Goal: Task Accomplishment & Management: Manage account settings

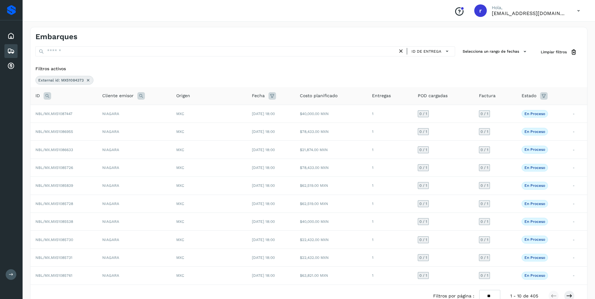
click at [87, 81] on icon at bounding box center [88, 80] width 5 height 5
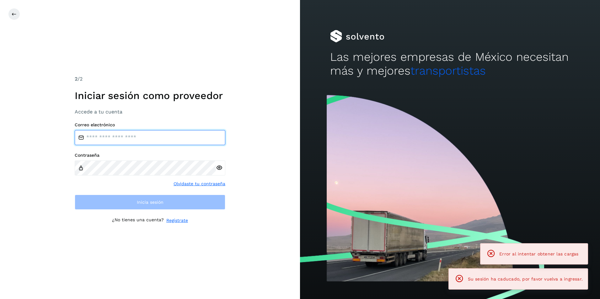
type input "**********"
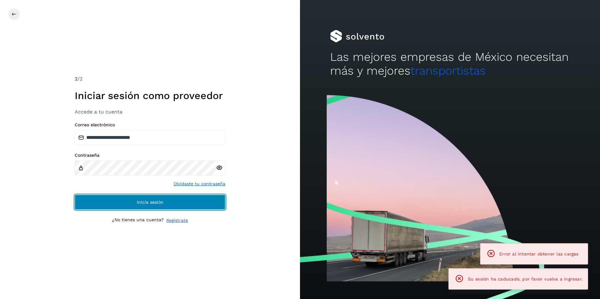
click at [158, 201] on span "Inicia sesión" at bounding box center [150, 202] width 27 height 4
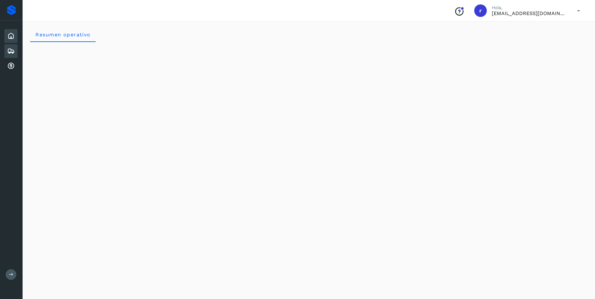
click at [11, 47] on div "Embarques" at bounding box center [10, 51] width 13 height 14
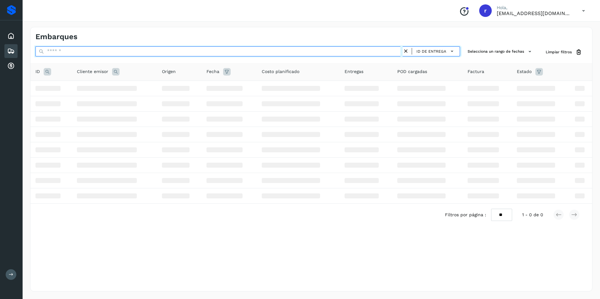
click at [111, 51] on input "text" at bounding box center [218, 51] width 367 height 10
paste input "**********"
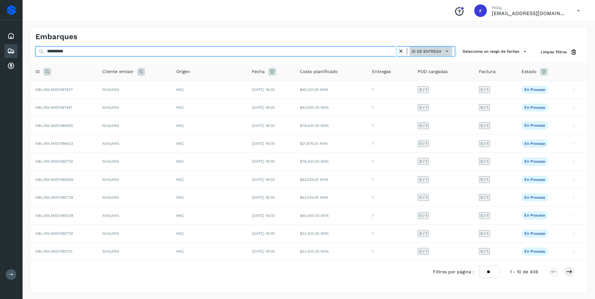
type input "**********"
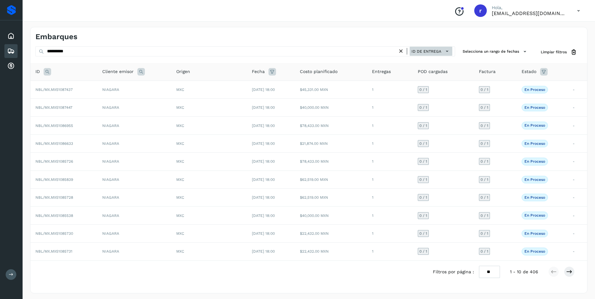
click at [449, 50] on icon at bounding box center [447, 51] width 7 height 7
click at [412, 74] on div "Cliente receptor" at bounding box center [414, 74] width 75 height 12
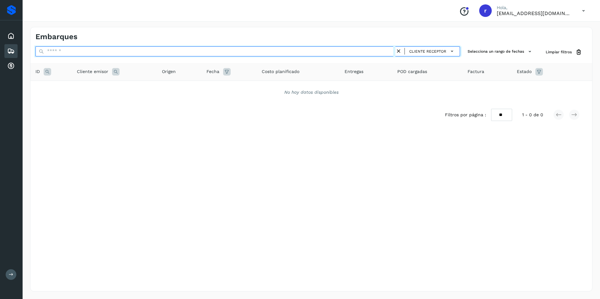
click at [309, 52] on input "text" at bounding box center [215, 51] width 360 height 10
paste input "**********"
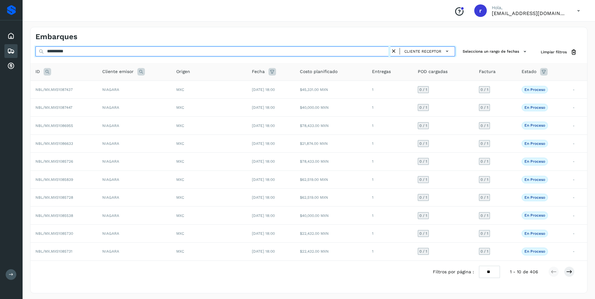
type input "**********"
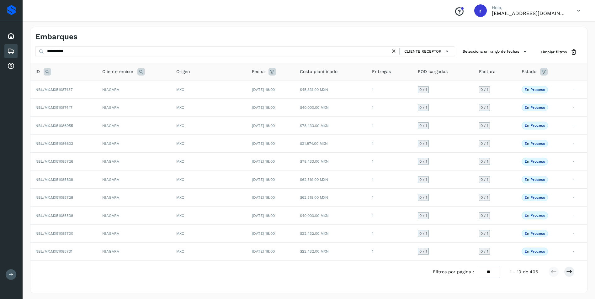
click at [396, 50] on icon at bounding box center [394, 51] width 7 height 7
click at [449, 49] on icon at bounding box center [447, 51] width 7 height 7
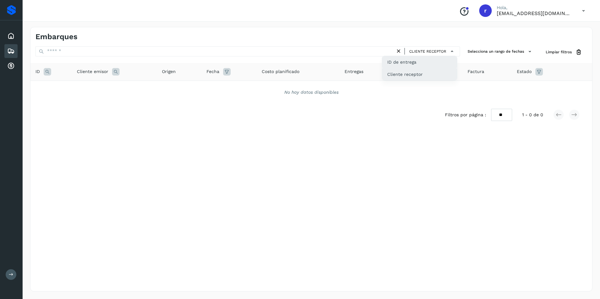
click at [417, 62] on div "ID de entrega" at bounding box center [419, 62] width 75 height 12
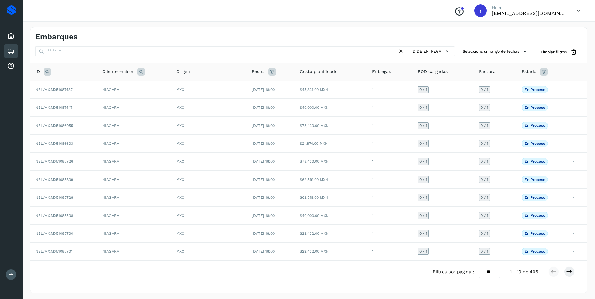
click at [50, 71] on icon at bounding box center [48, 72] width 8 height 8
click at [91, 88] on input "text" at bounding box center [88, 88] width 77 height 10
paste input "**********"
type input "**********"
click at [101, 104] on span "Buscar" at bounding box center [105, 103] width 13 height 6
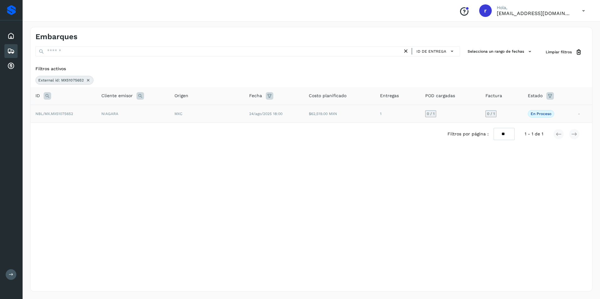
click at [66, 116] on span "NBL/MX.MX51075652" at bounding box center [54, 114] width 38 height 4
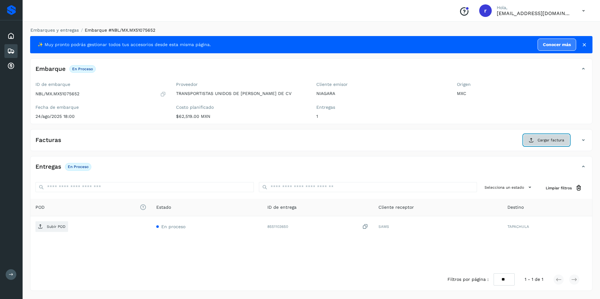
click at [561, 140] on span "Cargar factura" at bounding box center [550, 140] width 27 height 6
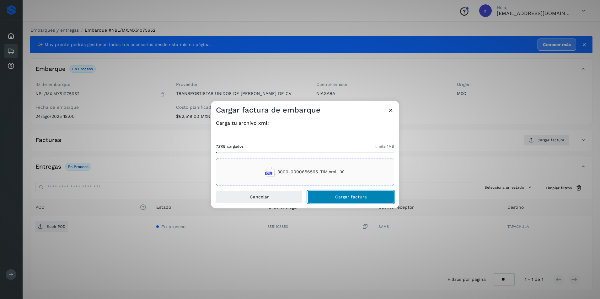
click at [331, 196] on button "Cargar factura" at bounding box center [350, 197] width 87 height 13
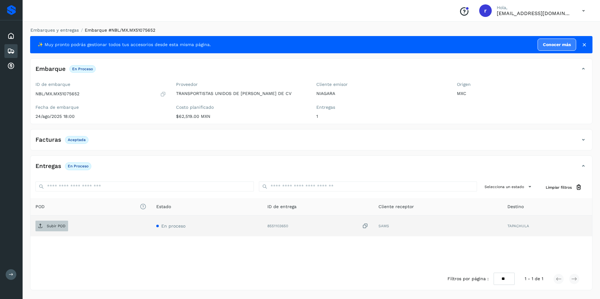
click at [57, 228] on p "Subir POD" at bounding box center [56, 226] width 19 height 4
click at [13, 51] on icon at bounding box center [11, 51] width 8 height 8
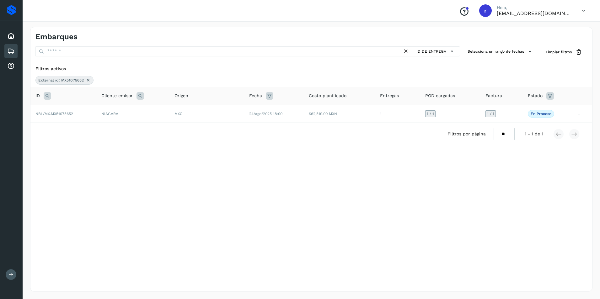
click at [88, 80] on icon at bounding box center [88, 80] width 5 height 5
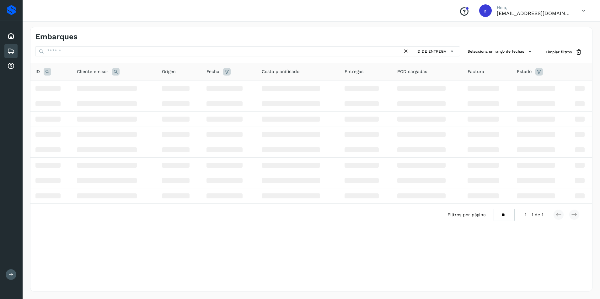
click at [46, 71] on icon at bounding box center [48, 72] width 8 height 8
click at [90, 88] on input "text" at bounding box center [88, 88] width 77 height 10
paste input "**********"
type input "**********"
click at [98, 103] on button "Buscar" at bounding box center [105, 103] width 45 height 11
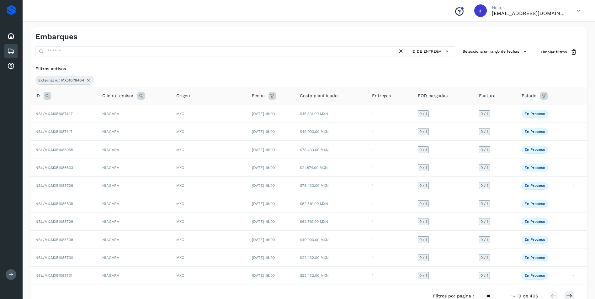
click at [47, 95] on icon at bounding box center [48, 96] width 8 height 8
click at [99, 124] on button "Buscar" at bounding box center [105, 127] width 45 height 11
click at [88, 81] on icon at bounding box center [88, 80] width 5 height 5
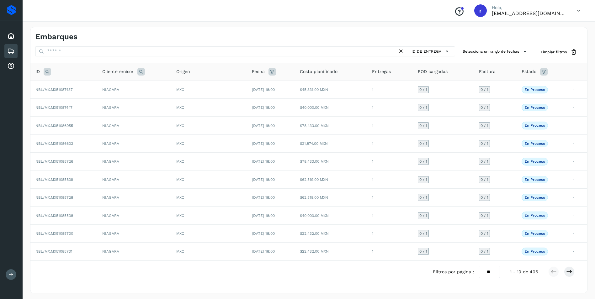
click at [48, 72] on icon at bounding box center [48, 72] width 8 height 8
click at [73, 85] on input "text" at bounding box center [88, 88] width 77 height 10
paste input "**********"
type input "**********"
click at [89, 101] on button "Buscar" at bounding box center [105, 103] width 45 height 11
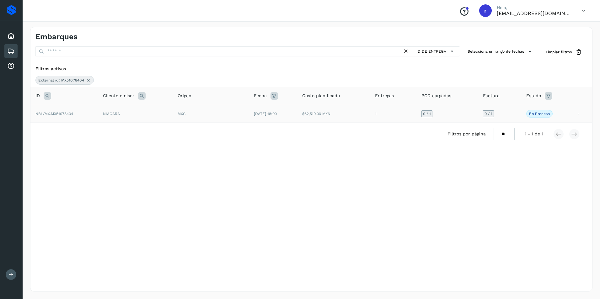
click at [70, 113] on span "NBL/MX.MX51078404" at bounding box center [54, 114] width 38 height 4
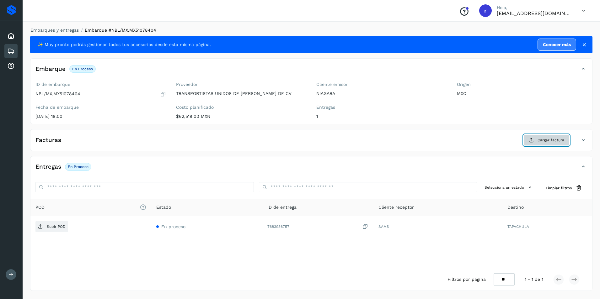
click at [542, 141] on span "Cargar factura" at bounding box center [550, 140] width 27 height 6
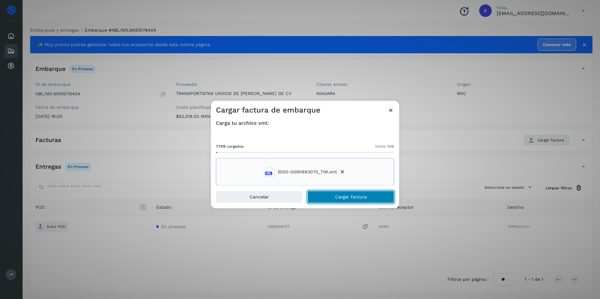
click at [339, 197] on span "Cargar factura" at bounding box center [351, 197] width 32 height 4
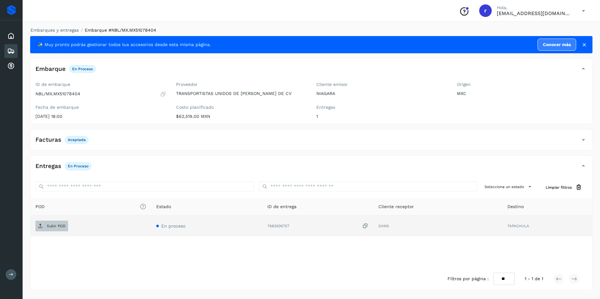
click at [65, 231] on button "Subir POD" at bounding box center [51, 226] width 33 height 11
click at [9, 53] on icon at bounding box center [11, 51] width 8 height 8
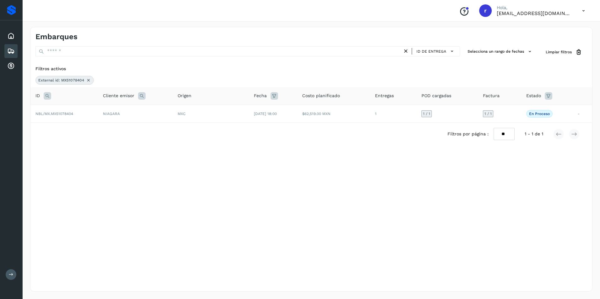
click at [88, 81] on icon at bounding box center [88, 80] width 5 height 5
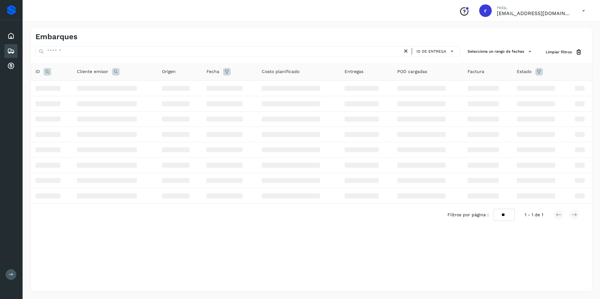
click at [15, 179] on div "Proveedores Inicio Embarques Cuentas por cobrar Salir" at bounding box center [11, 149] width 23 height 299
click at [48, 71] on icon at bounding box center [48, 72] width 8 height 8
click at [91, 88] on input "text" at bounding box center [88, 88] width 77 height 10
paste input "**********"
type input "**********"
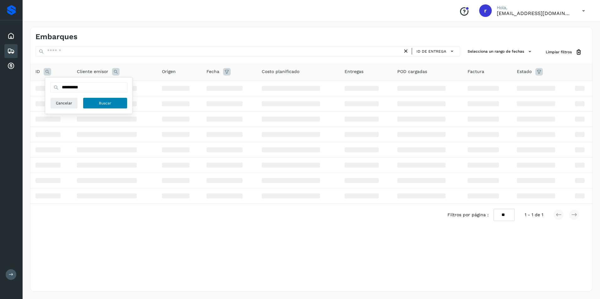
click at [99, 101] on span "Buscar" at bounding box center [105, 103] width 13 height 6
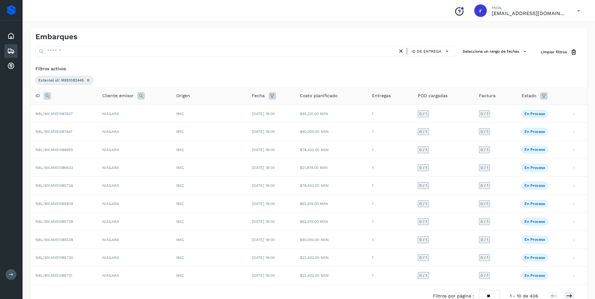
click at [87, 80] on icon at bounding box center [88, 80] width 5 height 5
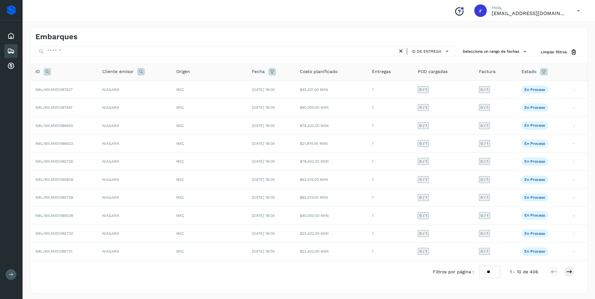
click at [48, 72] on icon at bounding box center [48, 72] width 8 height 8
click at [85, 88] on input "text" at bounding box center [88, 88] width 77 height 10
paste input "**********"
type input "**********"
click at [106, 100] on span "Buscar" at bounding box center [105, 103] width 13 height 6
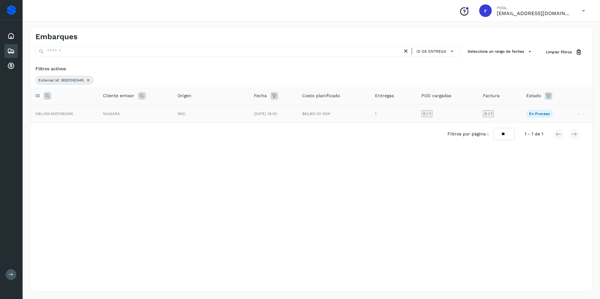
click at [74, 115] on td "NBL/MX.MX51082445" at bounding box center [63, 114] width 67 height 18
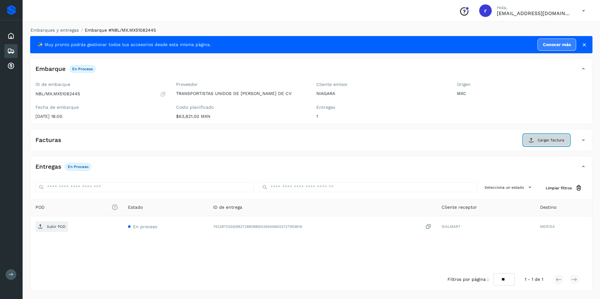
click at [553, 141] on span "Cargar factura" at bounding box center [550, 140] width 27 height 6
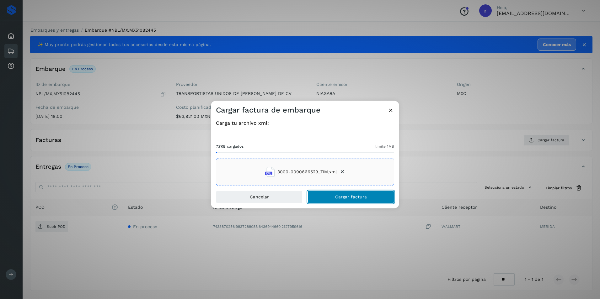
click at [334, 199] on button "Cargar factura" at bounding box center [350, 197] width 87 height 13
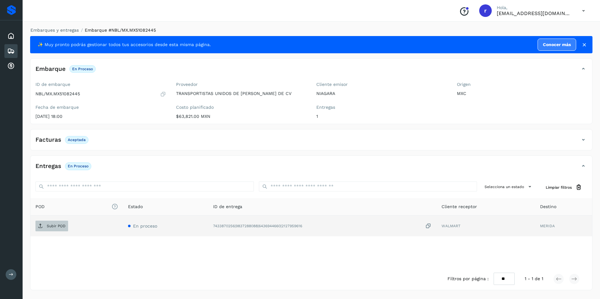
click at [58, 230] on span "Subir POD" at bounding box center [51, 226] width 33 height 10
click at [12, 51] on icon at bounding box center [11, 51] width 8 height 8
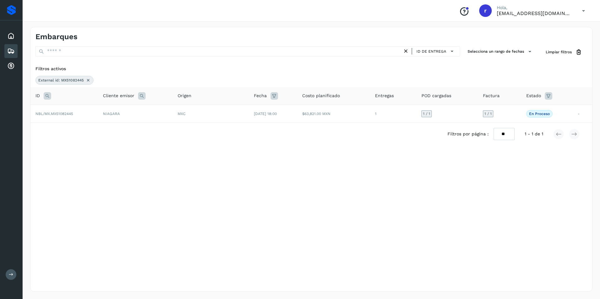
click at [90, 80] on icon at bounding box center [88, 80] width 5 height 5
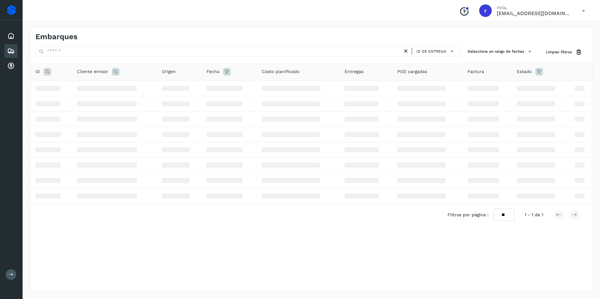
click at [46, 72] on icon at bounding box center [48, 72] width 8 height 8
click at [73, 89] on input "text" at bounding box center [88, 88] width 77 height 10
paste input "**********"
type input "**********"
click at [102, 101] on span "Buscar" at bounding box center [105, 103] width 13 height 6
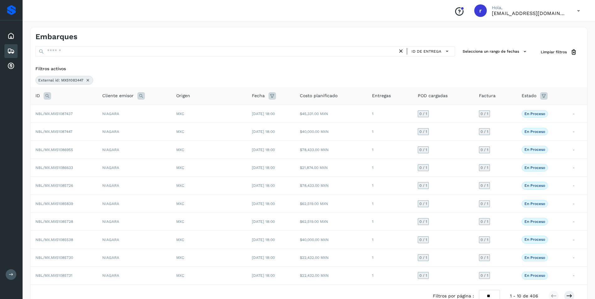
click at [88, 81] on icon at bounding box center [87, 80] width 5 height 5
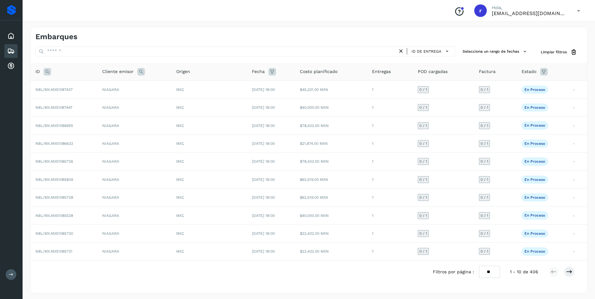
click at [47, 74] on icon at bounding box center [48, 72] width 8 height 8
click at [72, 89] on input "text" at bounding box center [88, 88] width 77 height 10
paste input "**********"
type input "**********"
click at [95, 104] on button "Buscar" at bounding box center [105, 103] width 45 height 11
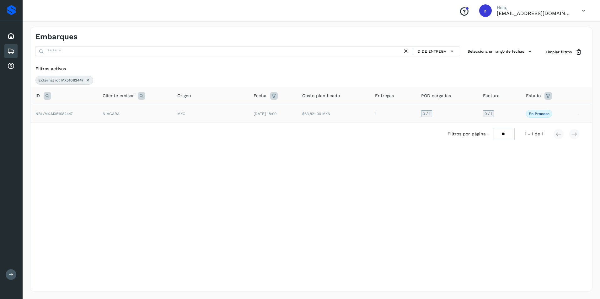
click at [71, 113] on span "NBL/MX.MX51082447" at bounding box center [53, 114] width 37 height 4
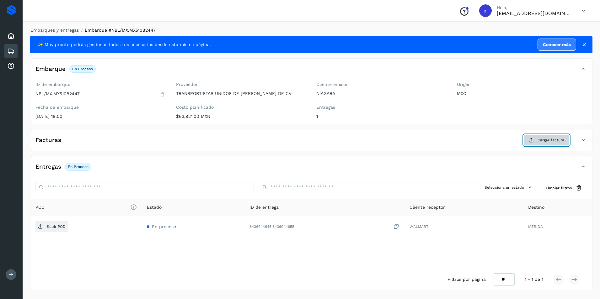
click at [556, 139] on span "Cargar factura" at bounding box center [550, 140] width 27 height 6
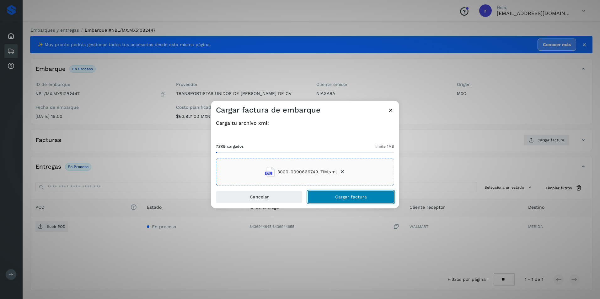
click at [338, 195] on span "Cargar factura" at bounding box center [351, 197] width 32 height 4
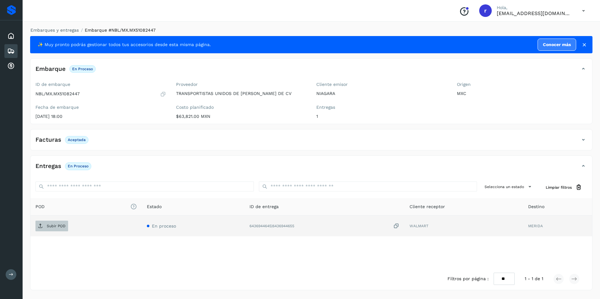
click at [62, 226] on p "Subir POD" at bounding box center [56, 226] width 19 height 4
click at [14, 50] on icon at bounding box center [11, 51] width 8 height 8
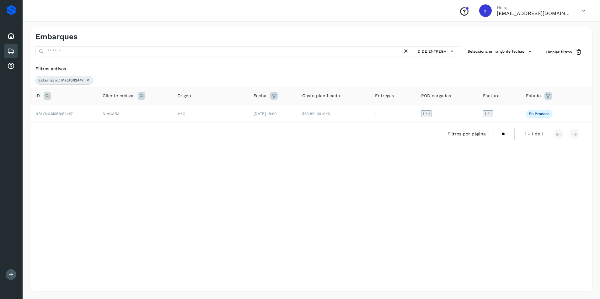
click at [88, 79] on icon at bounding box center [87, 80] width 5 height 5
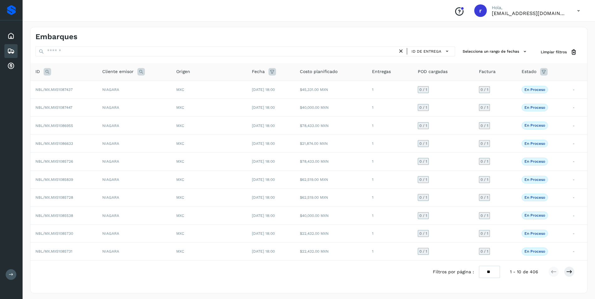
click at [46, 71] on icon at bounding box center [48, 72] width 8 height 8
click at [72, 85] on input "text" at bounding box center [88, 88] width 77 height 10
paste input "**********"
type input "**********"
click at [99, 104] on button "Buscar" at bounding box center [105, 103] width 45 height 11
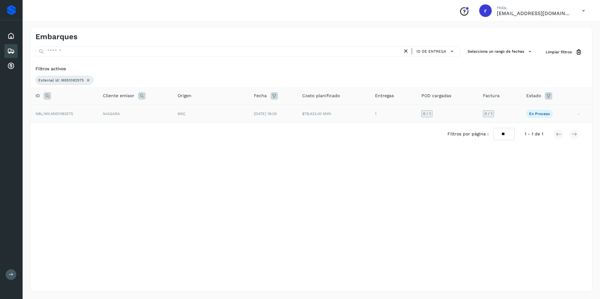
click at [77, 115] on td "NBL/MX.MX51082575" at bounding box center [63, 114] width 67 height 18
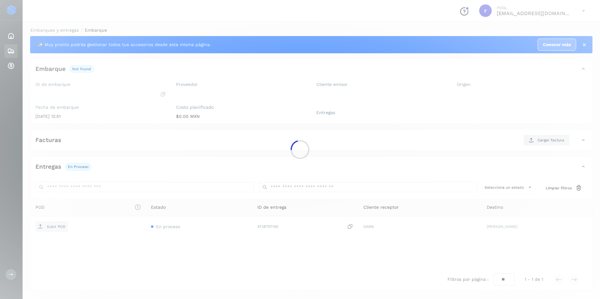
click at [131, 127] on div at bounding box center [300, 149] width 600 height 299
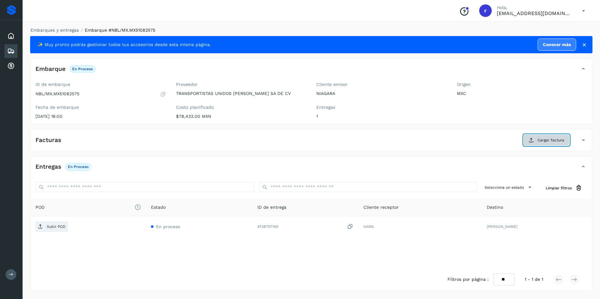
click at [543, 140] on span "Cargar factura" at bounding box center [550, 140] width 27 height 6
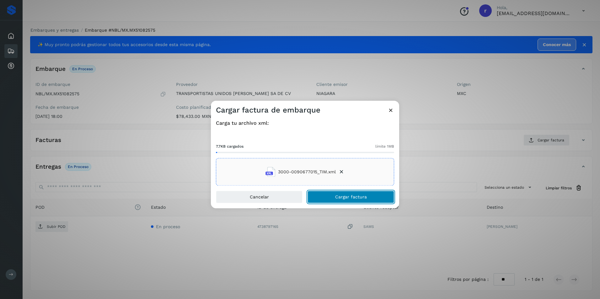
click at [350, 198] on span "Cargar factura" at bounding box center [351, 197] width 32 height 4
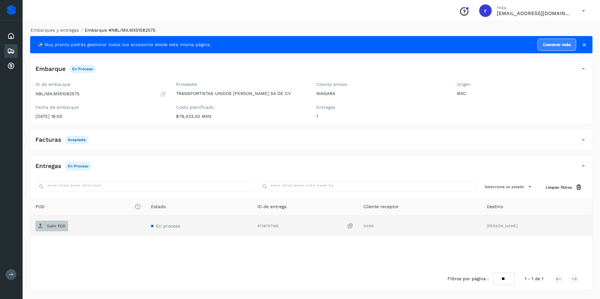
click at [53, 229] on span "Subir POD" at bounding box center [51, 226] width 33 height 10
click at [13, 50] on icon at bounding box center [11, 51] width 8 height 8
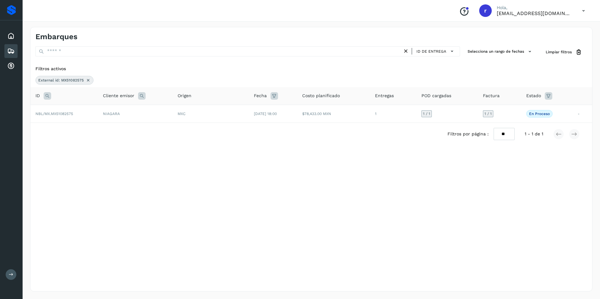
click at [88, 80] on icon at bounding box center [88, 80] width 5 height 5
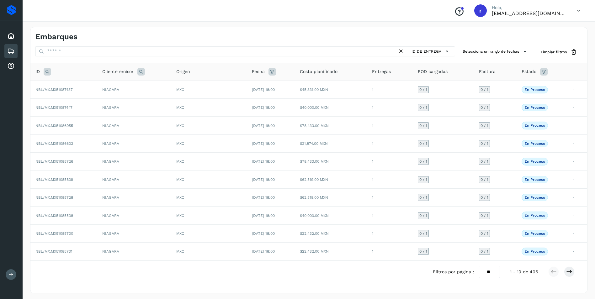
click at [47, 73] on icon at bounding box center [48, 72] width 8 height 8
click at [90, 85] on input "text" at bounding box center [88, 88] width 77 height 10
paste input "**********"
type input "**********"
click at [113, 103] on button "Buscar" at bounding box center [105, 103] width 45 height 11
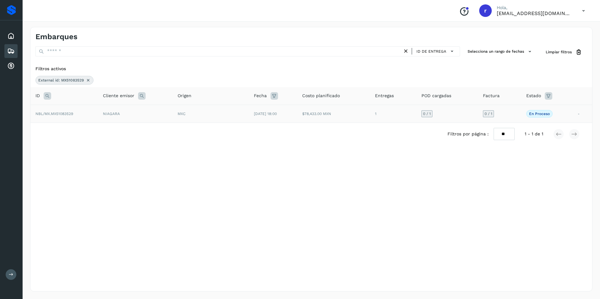
click at [72, 112] on span "NBL/MX.MX51083529" at bounding box center [54, 114] width 38 height 4
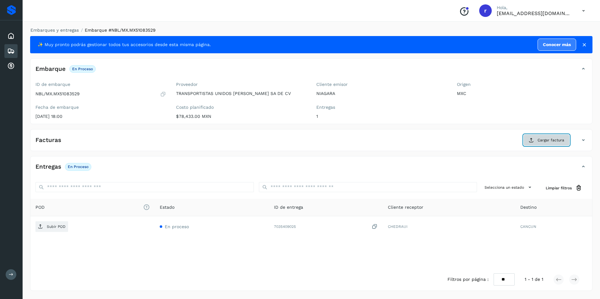
click at [541, 140] on span "Cargar factura" at bounding box center [550, 140] width 27 height 6
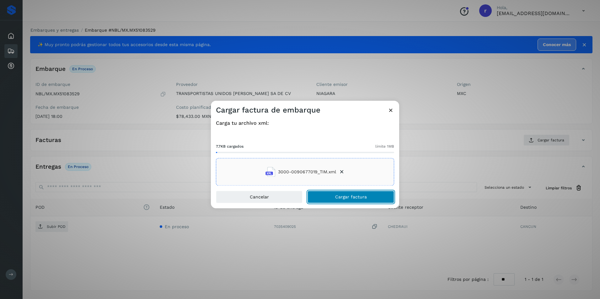
click at [349, 197] on span "Cargar factura" at bounding box center [351, 197] width 32 height 4
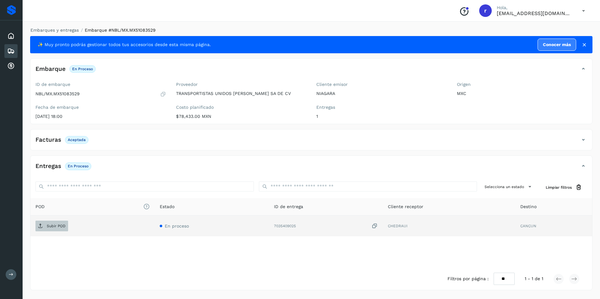
click at [52, 231] on span "Subir POD" at bounding box center [51, 226] width 33 height 10
click at [10, 49] on icon at bounding box center [11, 51] width 8 height 8
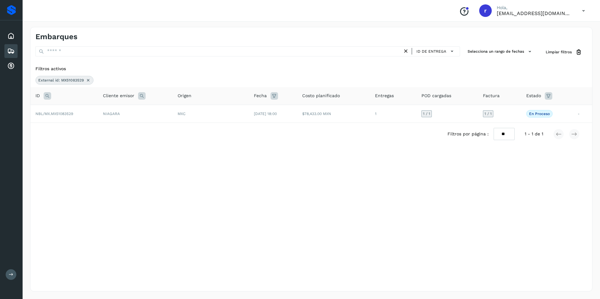
click at [88, 79] on icon at bounding box center [88, 80] width 5 height 5
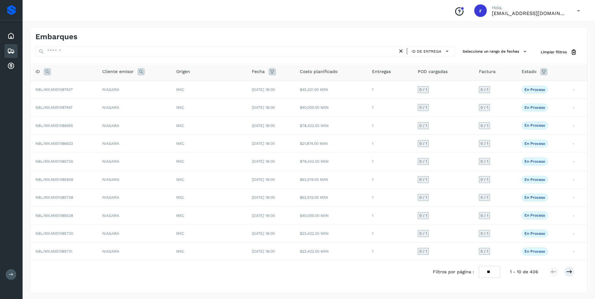
click at [47, 72] on icon at bounding box center [48, 72] width 8 height 8
click at [68, 88] on input "text" at bounding box center [88, 88] width 77 height 10
paste input "**********"
type input "**********"
click at [99, 101] on span "Buscar" at bounding box center [105, 103] width 13 height 6
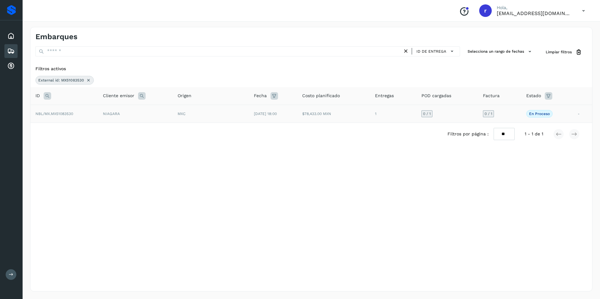
click at [77, 116] on td "NBL/MX.MX51083530" at bounding box center [63, 114] width 67 height 18
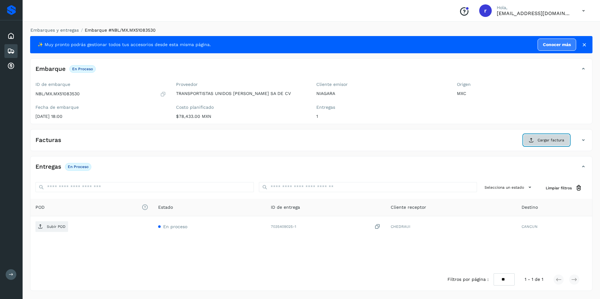
click at [531, 138] on icon at bounding box center [531, 140] width 5 height 5
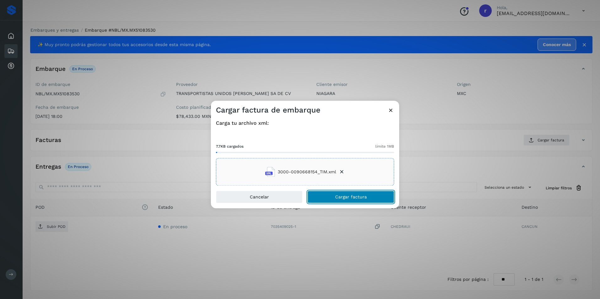
click at [346, 195] on span "Cargar factura" at bounding box center [351, 197] width 32 height 4
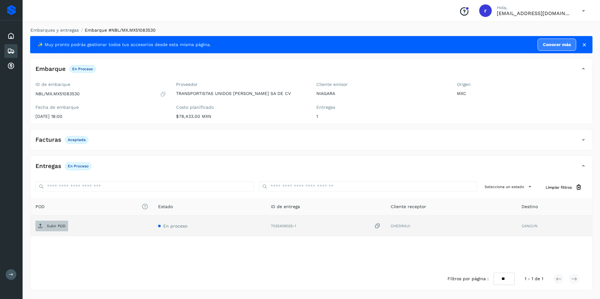
click at [61, 226] on p "Subir POD" at bounding box center [56, 226] width 19 height 4
click at [10, 50] on icon at bounding box center [11, 51] width 8 height 8
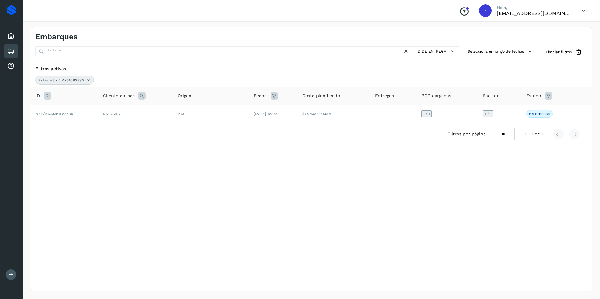
click at [87, 79] on icon at bounding box center [88, 80] width 5 height 5
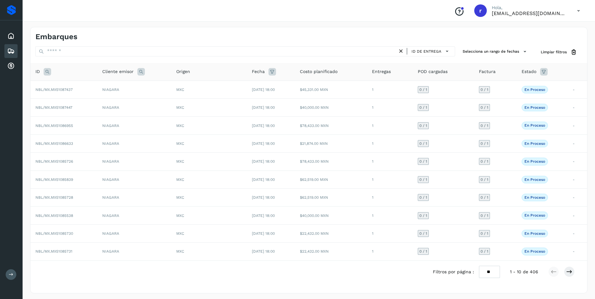
click at [45, 71] on icon at bounding box center [48, 72] width 8 height 8
click at [88, 89] on input "text" at bounding box center [88, 88] width 77 height 10
paste input "**********"
type input "**********"
click at [96, 103] on button "Buscar" at bounding box center [105, 103] width 45 height 11
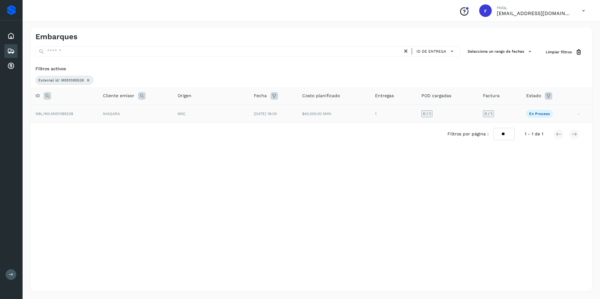
click at [71, 118] on td "NBL/MX.MX51085538" at bounding box center [63, 114] width 67 height 18
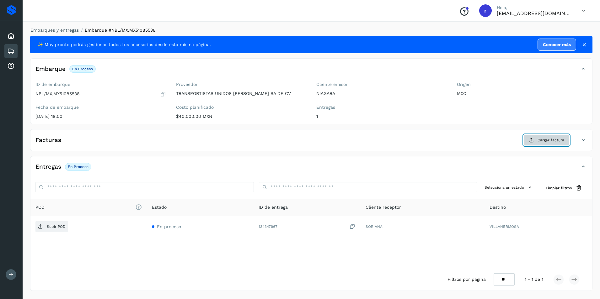
click at [534, 137] on button "Cargar factura" at bounding box center [546, 140] width 46 height 11
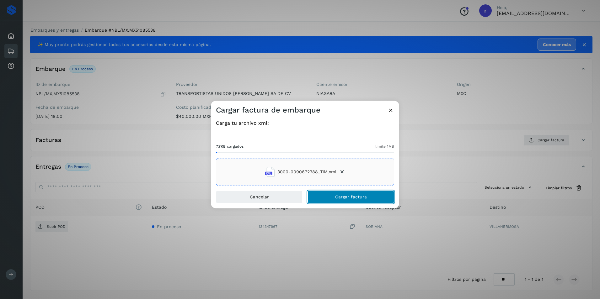
click at [345, 197] on span "Cargar factura" at bounding box center [351, 197] width 32 height 4
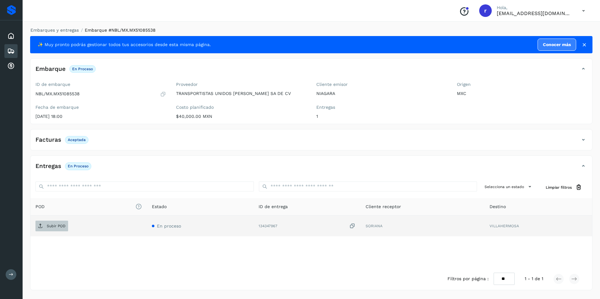
click at [57, 228] on p "Subir POD" at bounding box center [56, 226] width 19 height 4
click at [11, 50] on icon at bounding box center [11, 51] width 8 height 8
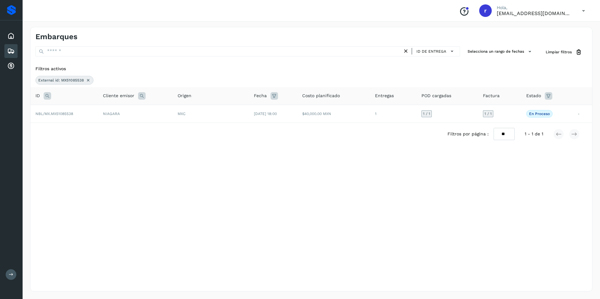
click at [88, 79] on icon at bounding box center [88, 80] width 5 height 5
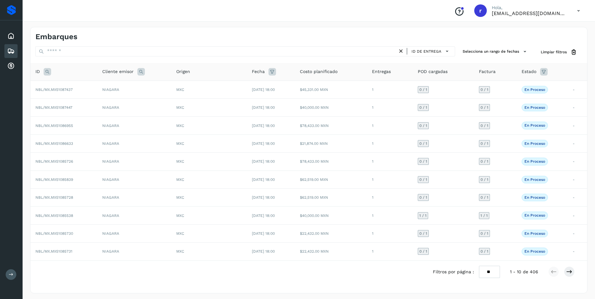
click at [47, 72] on icon at bounding box center [48, 72] width 8 height 8
click at [94, 89] on input "text" at bounding box center [88, 88] width 77 height 10
paste input "**********"
type input "**********"
click at [105, 103] on span "Buscar" at bounding box center [105, 103] width 13 height 6
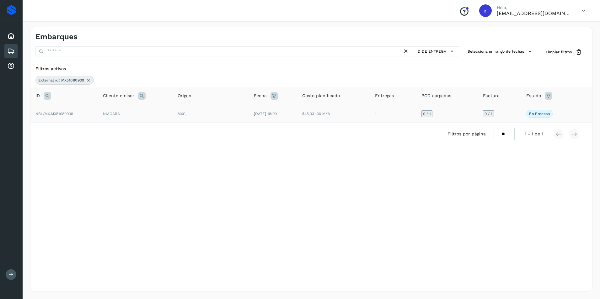
click at [76, 115] on td "NBL/MX.MX51080939" at bounding box center [63, 114] width 67 height 18
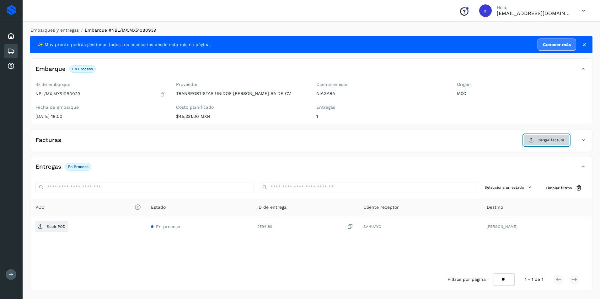
click at [543, 139] on span "Cargar factura" at bounding box center [550, 140] width 27 height 6
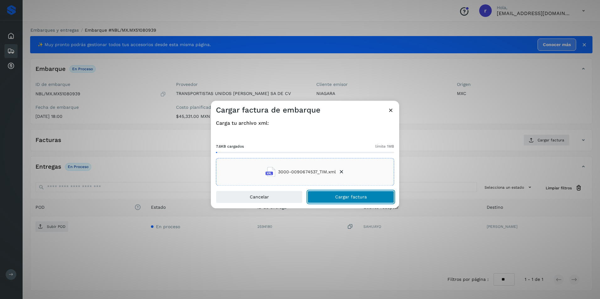
click at [344, 197] on span "Cargar factura" at bounding box center [351, 197] width 32 height 4
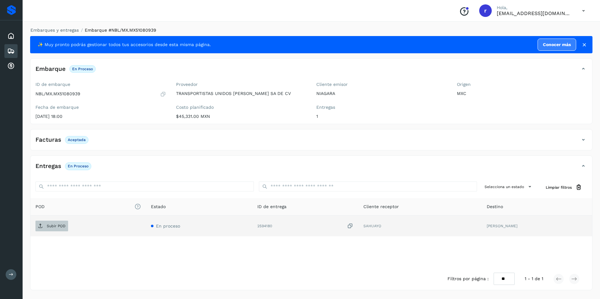
click at [53, 227] on p "Subir POD" at bounding box center [56, 226] width 19 height 4
click at [13, 50] on icon at bounding box center [11, 51] width 8 height 8
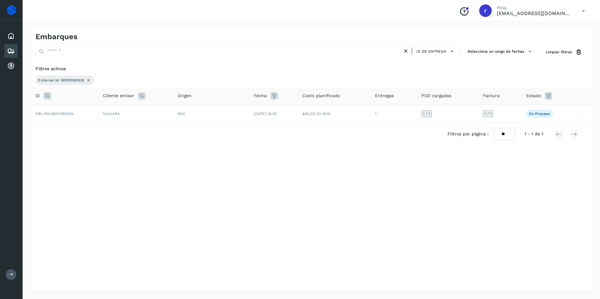
click at [89, 80] on icon at bounding box center [88, 80] width 5 height 5
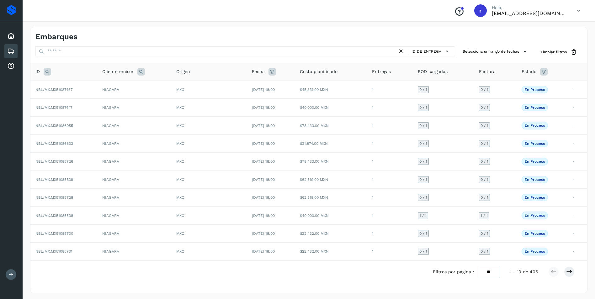
click at [48, 73] on icon at bounding box center [48, 72] width 8 height 8
click at [69, 91] on input "text" at bounding box center [88, 88] width 77 height 10
paste input "**********"
type input "**********"
click at [99, 100] on button "Buscar" at bounding box center [105, 103] width 45 height 11
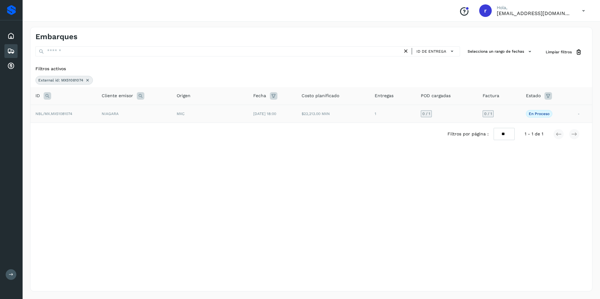
click at [68, 115] on span "NBL/MX.MX51081074" at bounding box center [53, 114] width 37 height 4
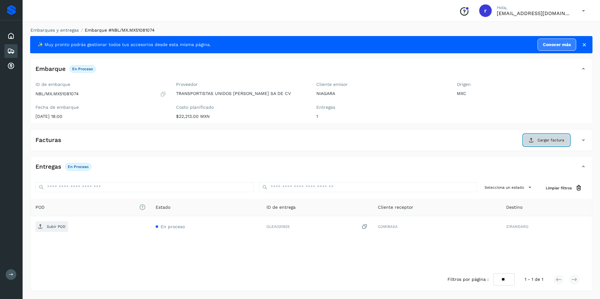
click at [543, 137] on span "Cargar factura" at bounding box center [550, 140] width 27 height 6
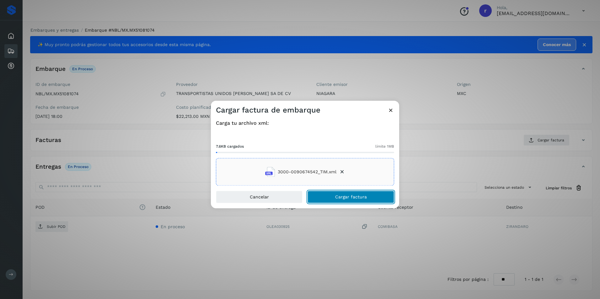
click at [339, 197] on span "Cargar factura" at bounding box center [351, 197] width 32 height 4
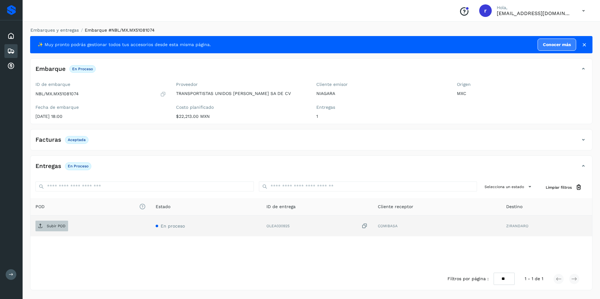
click at [53, 225] on p "Subir POD" at bounding box center [56, 226] width 19 height 4
click at [13, 51] on icon at bounding box center [11, 51] width 8 height 8
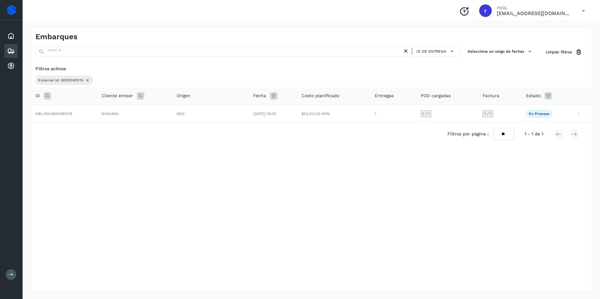
click at [88, 81] on icon at bounding box center [87, 80] width 5 height 5
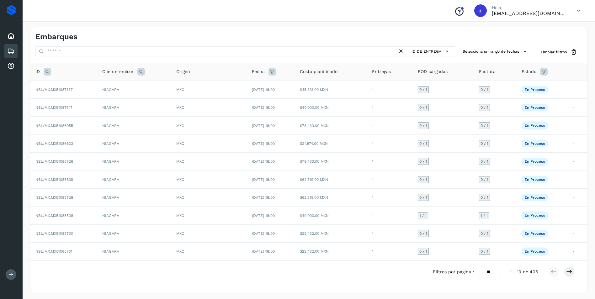
click at [50, 73] on icon at bounding box center [48, 72] width 8 height 8
click at [100, 90] on input "text" at bounding box center [88, 88] width 77 height 10
paste input "**********"
type input "**********"
click at [99, 104] on span "Buscar" at bounding box center [105, 103] width 13 height 6
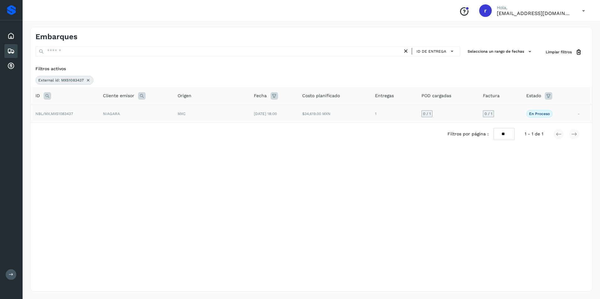
click at [83, 114] on td "NBL/MX.MX51083437" at bounding box center [63, 114] width 67 height 18
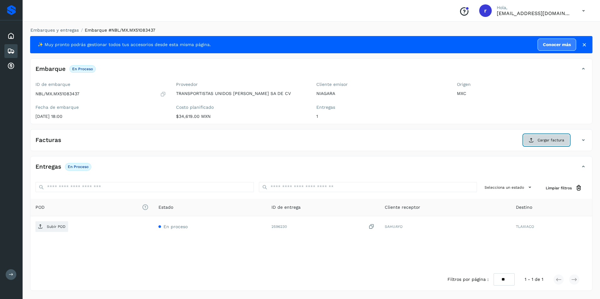
click at [537, 138] on button "Cargar factura" at bounding box center [546, 140] width 46 height 11
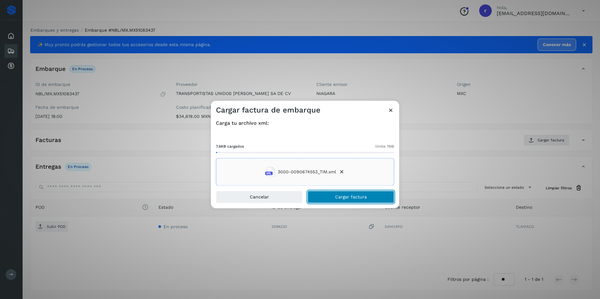
click at [339, 196] on span "Cargar factura" at bounding box center [351, 197] width 32 height 4
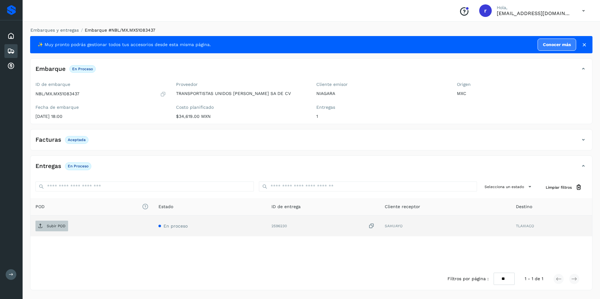
click at [55, 225] on p "Subir POD" at bounding box center [56, 226] width 19 height 4
click at [11, 51] on icon at bounding box center [11, 51] width 8 height 8
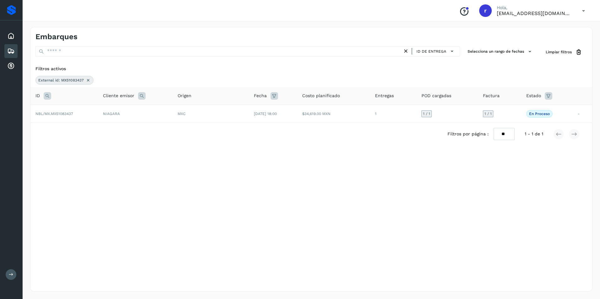
click at [88, 82] on icon at bounding box center [88, 80] width 5 height 5
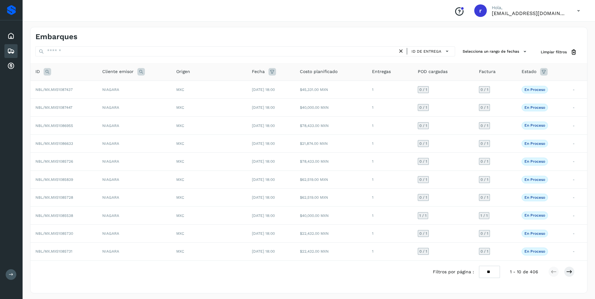
click at [49, 74] on icon at bounding box center [48, 72] width 8 height 8
click at [71, 87] on input "text" at bounding box center [88, 88] width 77 height 10
paste input "**********"
type input "**********"
click at [100, 102] on span "Buscar" at bounding box center [105, 103] width 13 height 6
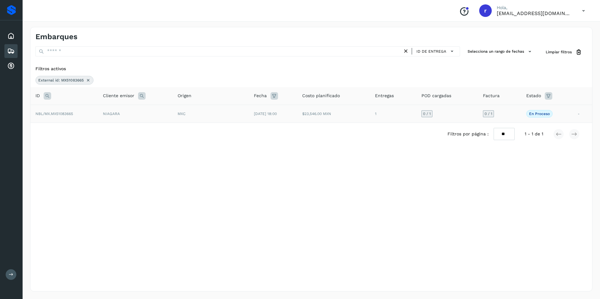
click at [61, 113] on span "NBL/MX.MX51083665" at bounding box center [54, 114] width 38 height 4
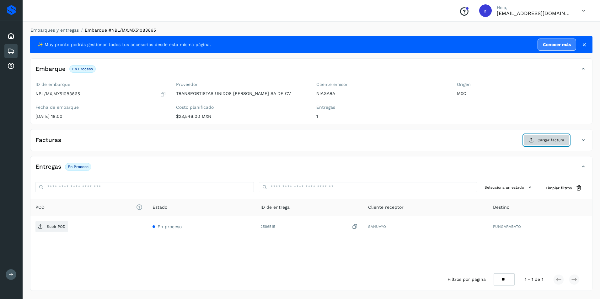
click at [547, 140] on span "Cargar factura" at bounding box center [550, 140] width 27 height 6
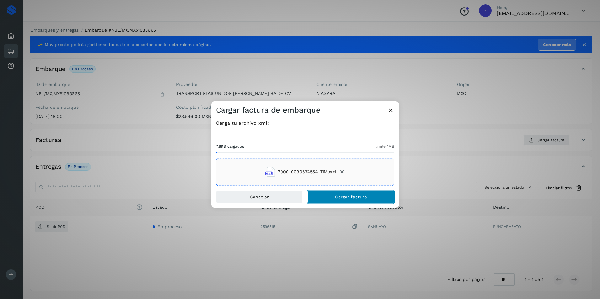
click at [351, 195] on span "Cargar factura" at bounding box center [351, 197] width 32 height 4
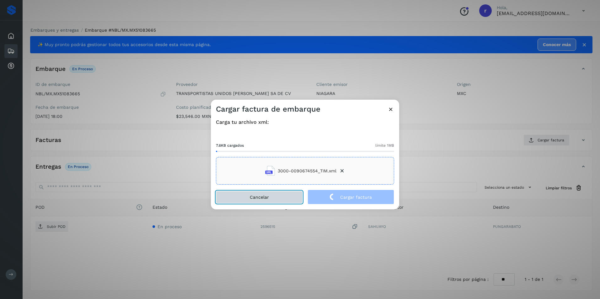
drag, startPoint x: 330, startPoint y: 207, endPoint x: 275, endPoint y: 202, distance: 56.1
click at [275, 202] on button "Cancelar" at bounding box center [259, 197] width 87 height 13
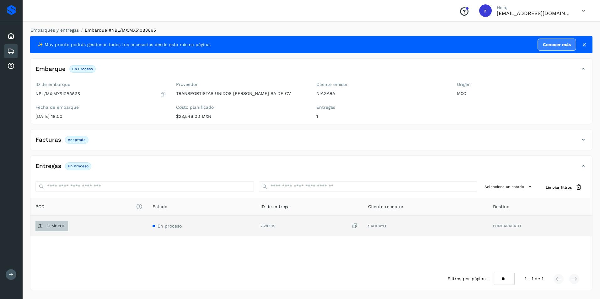
click at [58, 223] on span "Subir POD" at bounding box center [51, 226] width 33 height 10
click at [9, 50] on icon at bounding box center [11, 51] width 8 height 8
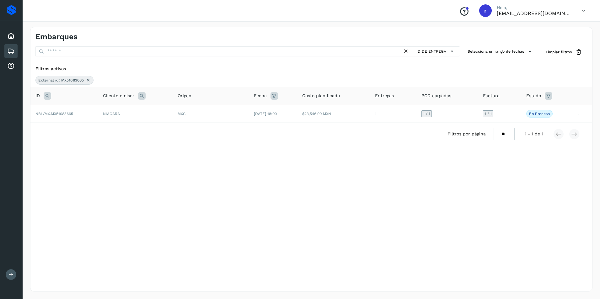
click at [87, 80] on icon at bounding box center [88, 80] width 5 height 5
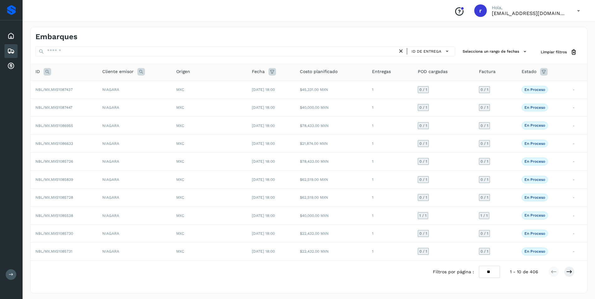
click at [46, 72] on icon at bounding box center [48, 72] width 8 height 8
click at [74, 89] on input "text" at bounding box center [88, 88] width 77 height 10
paste input "**********"
type input "**********"
click at [90, 101] on button "Buscar" at bounding box center [105, 103] width 45 height 11
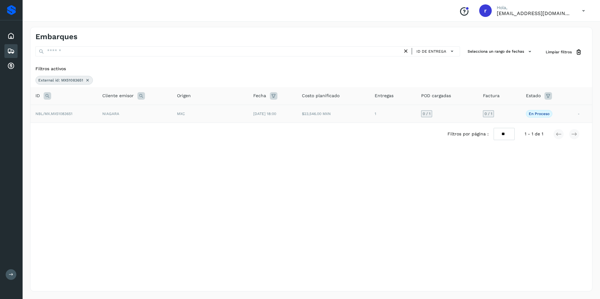
click at [65, 113] on span "NBL/MX.MX51083651" at bounding box center [53, 114] width 37 height 4
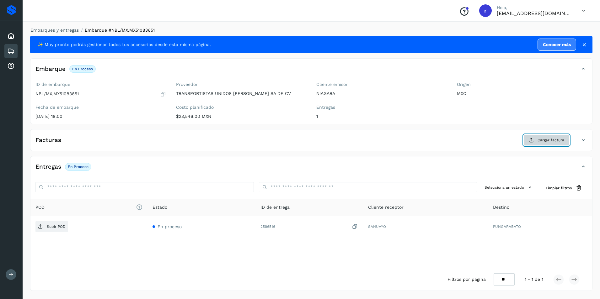
click at [546, 137] on button "Cargar factura" at bounding box center [546, 140] width 46 height 11
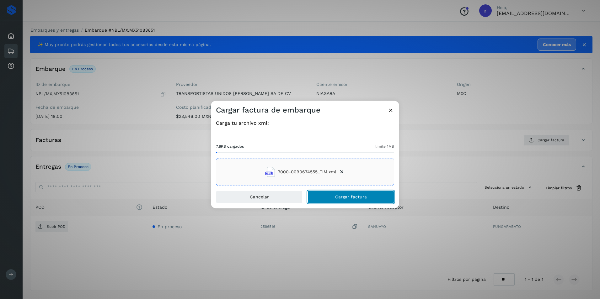
click at [328, 195] on button "Cargar factura" at bounding box center [350, 197] width 87 height 13
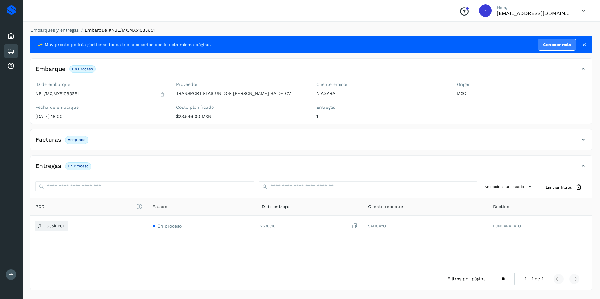
click at [266, 243] on div "POD El tamaño máximo de archivo es de 20 Mb. Estado ID de entrega Cliente recep…" at bounding box center [311, 233] width 562 height 70
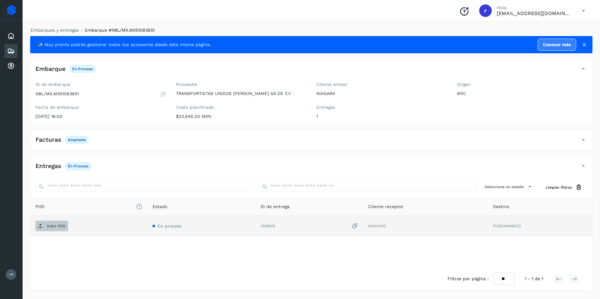
click at [45, 229] on span "Subir POD" at bounding box center [51, 226] width 33 height 10
drag, startPoint x: 12, startPoint y: 1, endPoint x: 17, endPoint y: 169, distance: 168.5
click at [17, 169] on div "Proveedores Inicio Embarques Cuentas por cobrar Salir" at bounding box center [11, 149] width 23 height 299
click at [11, 51] on icon at bounding box center [11, 51] width 8 height 8
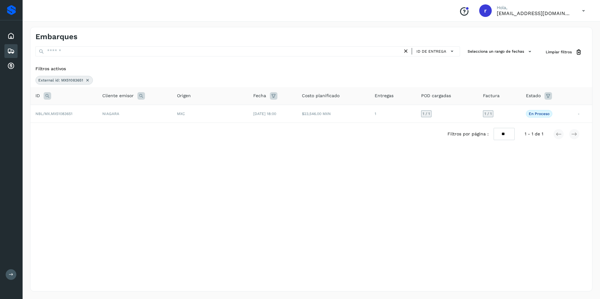
click at [86, 81] on icon at bounding box center [87, 80] width 5 height 5
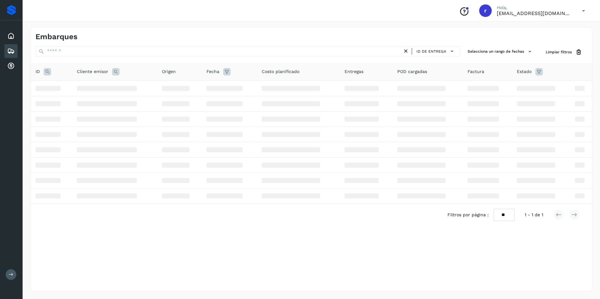
click at [46, 70] on icon at bounding box center [48, 72] width 8 height 8
click at [73, 88] on input "text" at bounding box center [88, 88] width 77 height 10
click at [71, 88] on input "text" at bounding box center [88, 88] width 77 height 10
paste input "**********"
type input "**********"
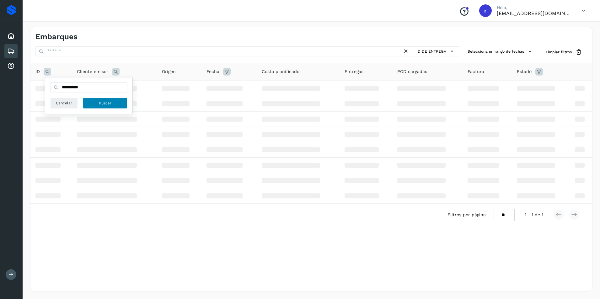
click at [104, 105] on span "Buscar" at bounding box center [105, 103] width 13 height 6
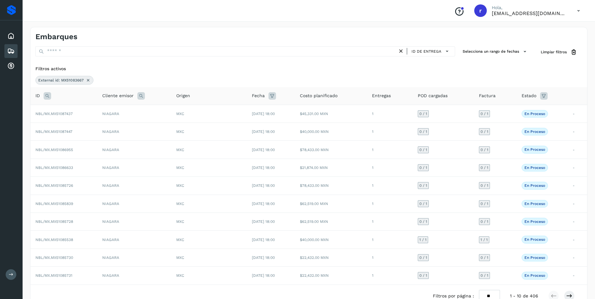
click at [89, 78] on icon at bounding box center [88, 80] width 5 height 5
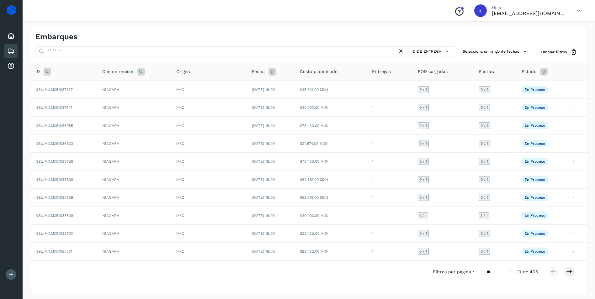
click at [46, 73] on icon at bounding box center [48, 72] width 8 height 8
click at [79, 89] on input "text" at bounding box center [88, 88] width 77 height 10
paste input "**********"
type input "**********"
click at [86, 99] on button "Buscar" at bounding box center [105, 103] width 45 height 11
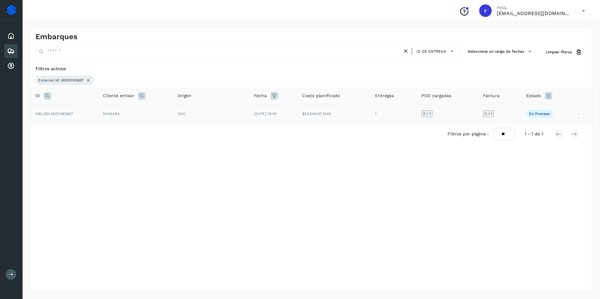
click at [66, 117] on td "NBL/MX.MX51083667" at bounding box center [63, 114] width 67 height 18
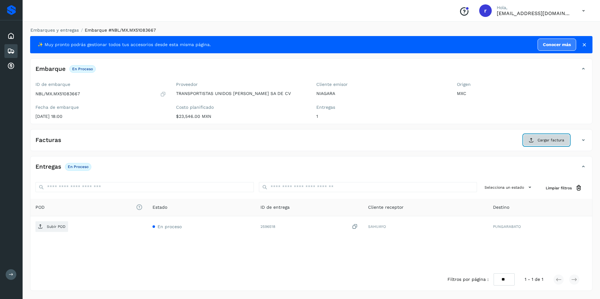
click at [535, 141] on button "Cargar factura" at bounding box center [546, 140] width 46 height 11
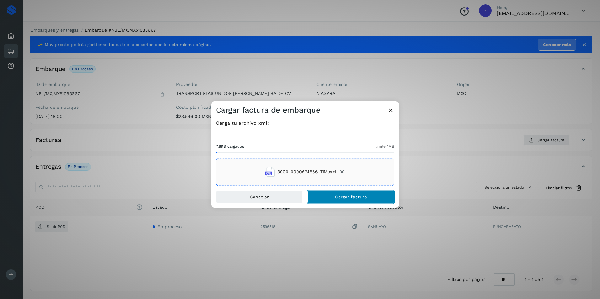
click at [346, 199] on span "Cargar factura" at bounding box center [351, 197] width 32 height 4
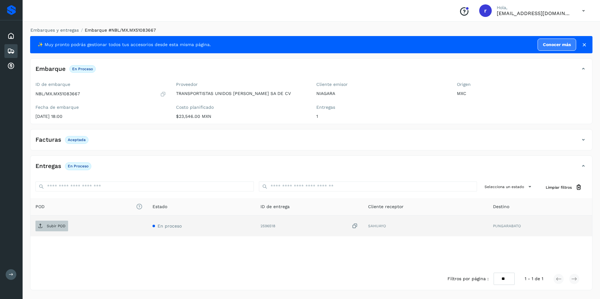
click at [60, 227] on p "Subir POD" at bounding box center [56, 226] width 19 height 4
click at [12, 52] on icon at bounding box center [11, 51] width 8 height 8
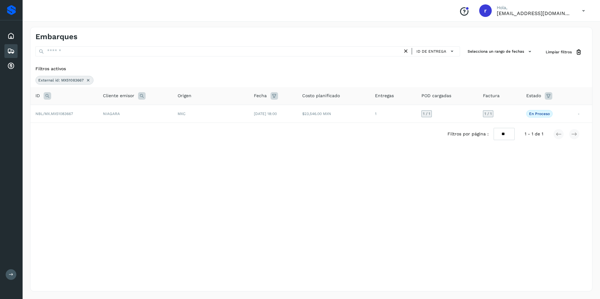
click at [88, 78] on icon at bounding box center [88, 80] width 5 height 5
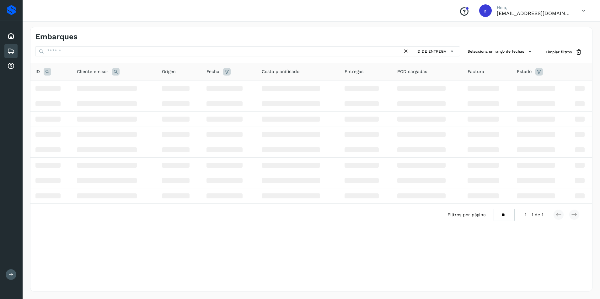
drag, startPoint x: 78, startPoint y: 83, endPoint x: 62, endPoint y: 79, distance: 16.2
click at [62, 79] on th "ID" at bounding box center [50, 72] width 41 height 18
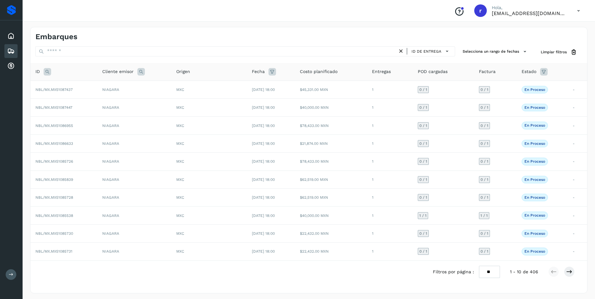
drag, startPoint x: 62, startPoint y: 79, endPoint x: 104, endPoint y: 47, distance: 52.8
click at [104, 46] on div "Embarques ID de entrega Selecciona un rango de fechas Selects date range for wh…" at bounding box center [309, 160] width 558 height 267
click at [46, 74] on icon at bounding box center [48, 72] width 8 height 8
click at [74, 87] on input "text" at bounding box center [88, 88] width 77 height 10
paste input "**********"
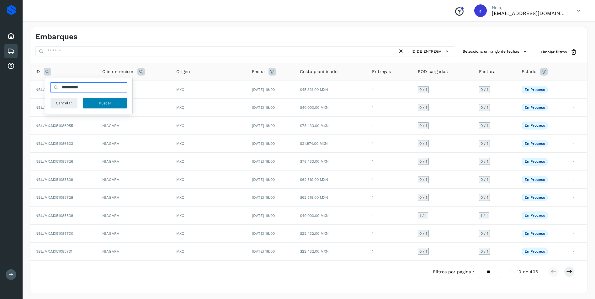
type input "**********"
click at [93, 103] on button "Buscar" at bounding box center [105, 103] width 45 height 11
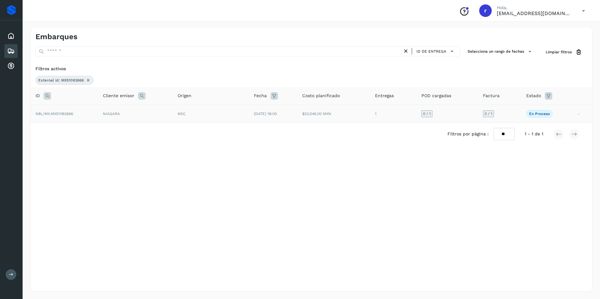
click at [66, 114] on span "NBL/MX.MX51083666" at bounding box center [54, 114] width 38 height 4
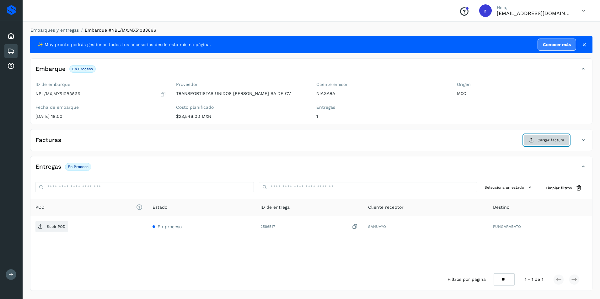
click at [545, 139] on span "Cargar factura" at bounding box center [550, 140] width 27 height 6
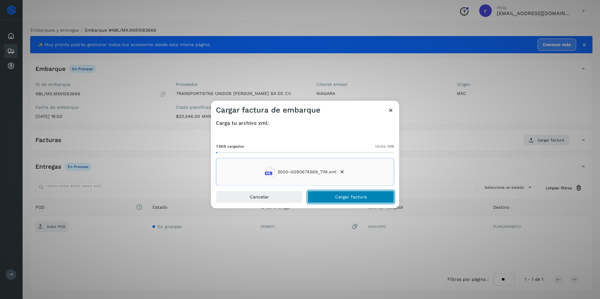
click at [352, 199] on span "Cargar factura" at bounding box center [351, 197] width 32 height 4
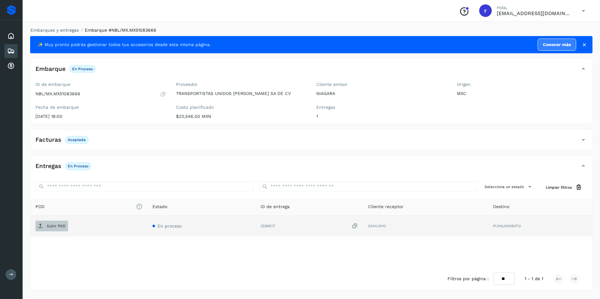
click at [58, 226] on p "Subir POD" at bounding box center [56, 226] width 19 height 4
click at [13, 51] on icon at bounding box center [11, 51] width 8 height 8
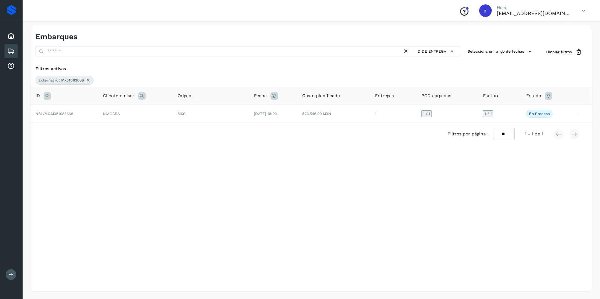
click at [88, 81] on icon at bounding box center [88, 80] width 5 height 5
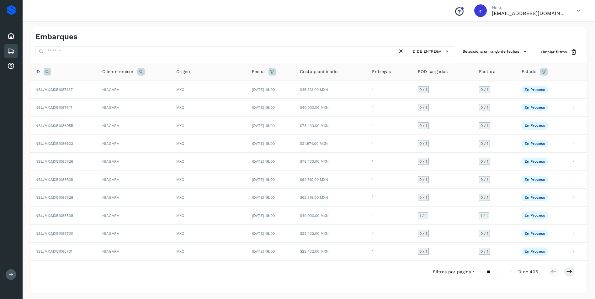
click at [46, 72] on icon at bounding box center [48, 72] width 8 height 8
click at [81, 87] on input "text" at bounding box center [88, 88] width 77 height 10
paste input "**********"
type input "**********"
click at [95, 100] on button "Buscar" at bounding box center [105, 103] width 45 height 11
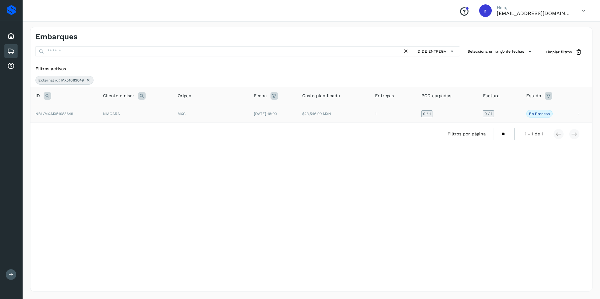
click at [109, 111] on td "NIAGARA" at bounding box center [135, 114] width 75 height 18
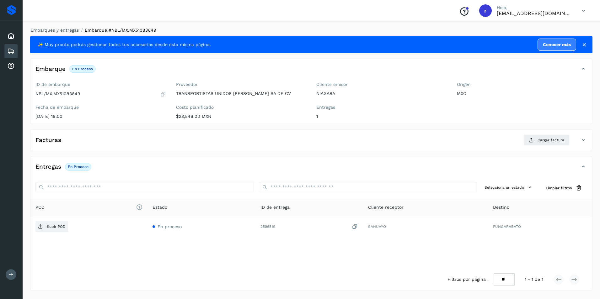
click at [585, 44] on icon at bounding box center [584, 45] width 6 height 6
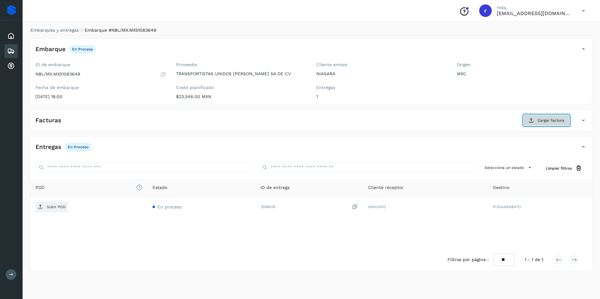
click at [547, 120] on span "Cargar factura" at bounding box center [550, 121] width 27 height 6
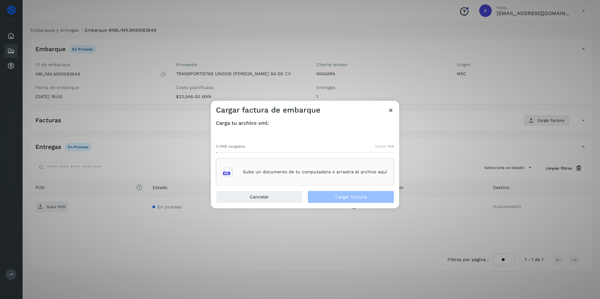
click at [319, 167] on div "Sube un documento de tu computadora o arrastra el archivo aquí" at bounding box center [305, 172] width 164 height 17
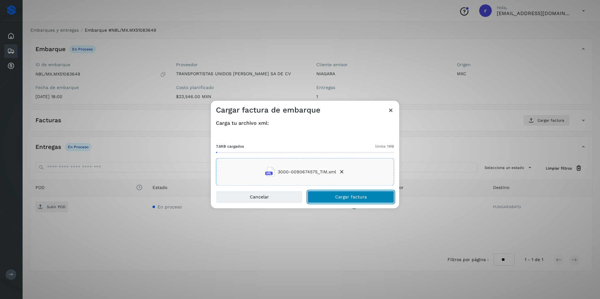
click at [364, 201] on button "Cargar factura" at bounding box center [350, 197] width 87 height 13
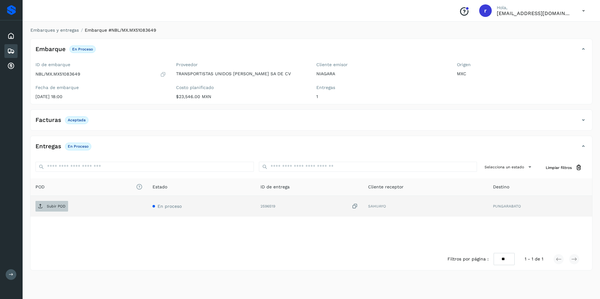
click at [60, 205] on p "Subir POD" at bounding box center [56, 206] width 19 height 4
click at [9, 50] on icon at bounding box center [11, 51] width 8 height 8
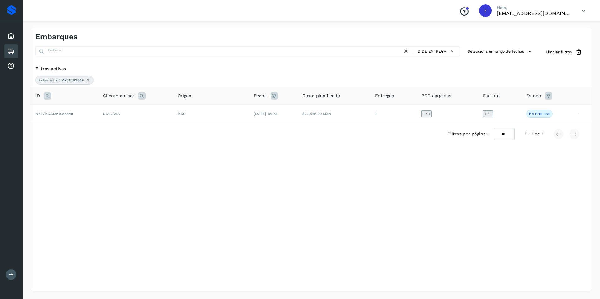
click at [89, 81] on icon at bounding box center [88, 80] width 5 height 5
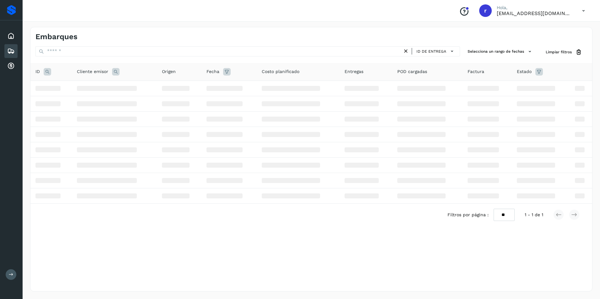
click at [49, 72] on icon at bounding box center [48, 72] width 8 height 8
click at [75, 90] on input "text" at bounding box center [88, 88] width 77 height 10
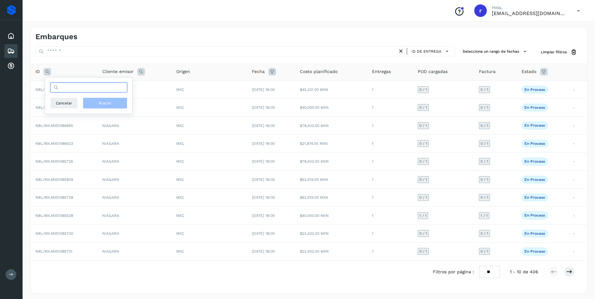
paste input "**********"
type input "**********"
click at [103, 101] on span "Buscar" at bounding box center [105, 103] width 13 height 6
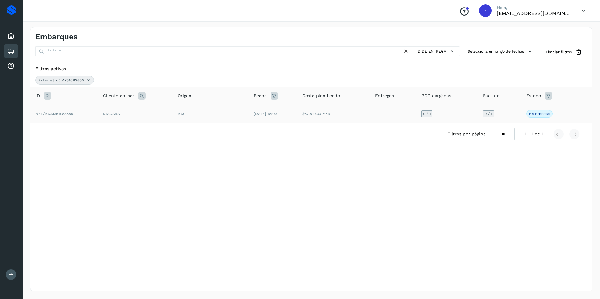
click at [68, 115] on span "NBL/MX.MX51083650" at bounding box center [54, 114] width 38 height 4
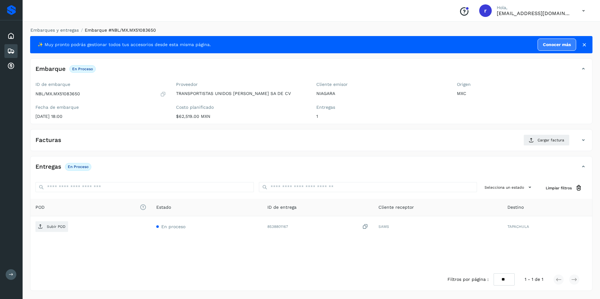
click at [584, 45] on icon at bounding box center [584, 45] width 6 height 6
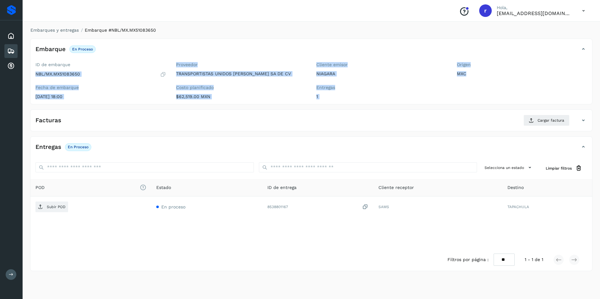
drag, startPoint x: 35, startPoint y: 74, endPoint x: 478, endPoint y: 89, distance: 443.6
click at [478, 89] on div "ID de embarque NBL/MX.MX51083650 Fecha de embarque [DATE] 18:00 Proveedor TRANS…" at bounding box center [311, 82] width 562 height 45
drag, startPoint x: 478, startPoint y: 89, endPoint x: 438, endPoint y: 94, distance: 41.1
click at [438, 94] on p "1" at bounding box center [381, 96] width 131 height 5
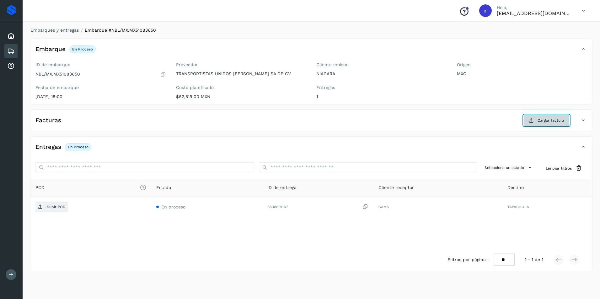
click at [535, 122] on button "Cargar factura" at bounding box center [546, 120] width 46 height 11
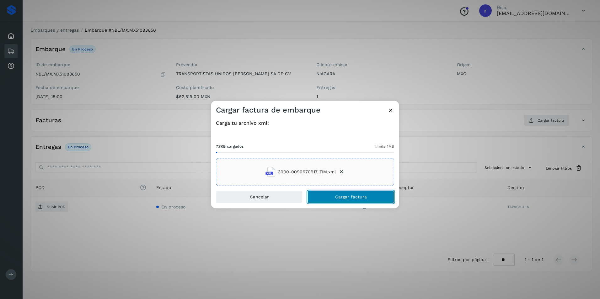
click at [342, 195] on span "Cargar factura" at bounding box center [351, 197] width 32 height 4
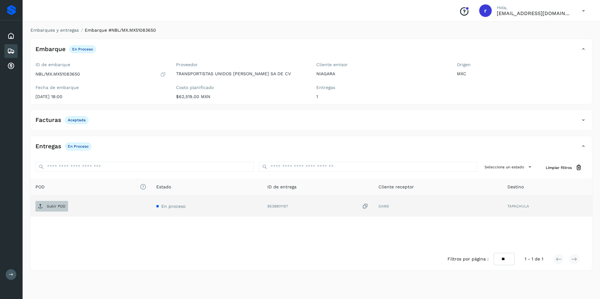
click at [52, 204] on p "Subir POD" at bounding box center [56, 206] width 19 height 4
click at [13, 49] on icon at bounding box center [11, 51] width 8 height 8
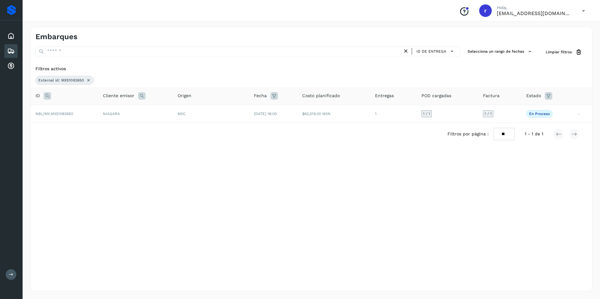
click at [88, 79] on icon at bounding box center [88, 80] width 5 height 5
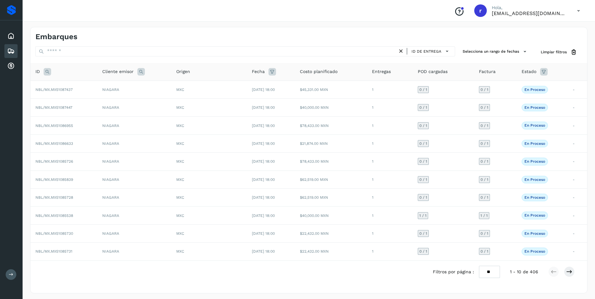
click at [47, 73] on icon at bounding box center [48, 72] width 8 height 8
drag, startPoint x: 99, startPoint y: 89, endPoint x: 95, endPoint y: 89, distance: 3.5
click at [99, 89] on input "text" at bounding box center [88, 88] width 77 height 10
paste input "**********"
type input "**********"
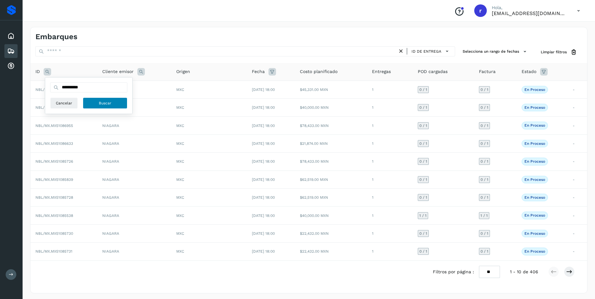
click at [101, 102] on span "Buscar" at bounding box center [105, 103] width 13 height 6
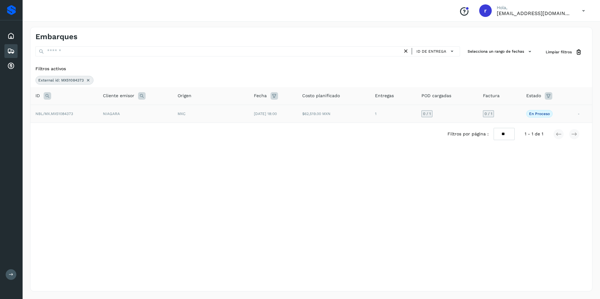
click at [71, 115] on span "NBL/MX.MX51084373" at bounding box center [54, 114] width 38 height 4
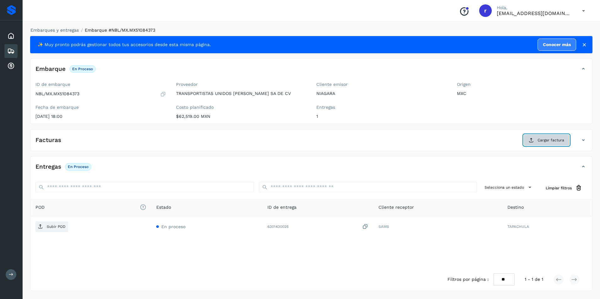
click at [527, 139] on button "Cargar factura" at bounding box center [546, 140] width 46 height 11
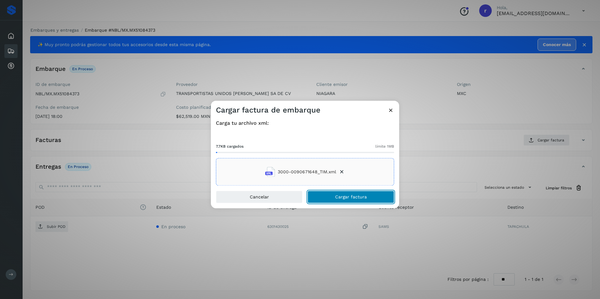
click at [362, 195] on span "Cargar factura" at bounding box center [351, 197] width 32 height 4
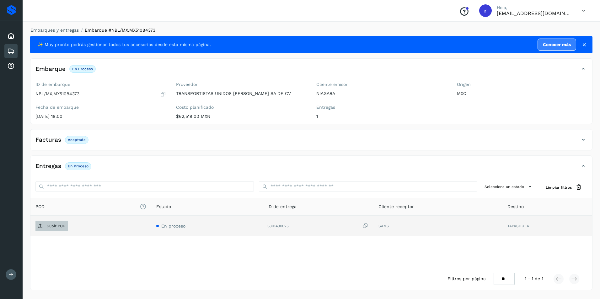
click at [58, 225] on p "Subir POD" at bounding box center [56, 226] width 19 height 4
click at [13, 50] on icon at bounding box center [11, 51] width 8 height 8
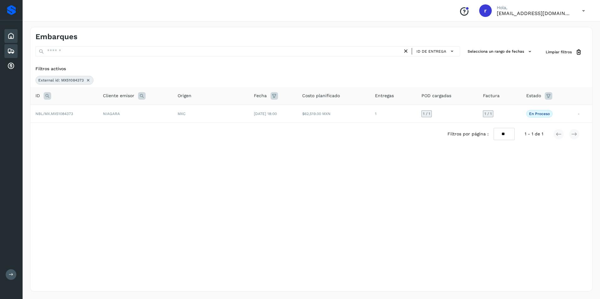
click at [14, 36] on icon at bounding box center [11, 36] width 8 height 8
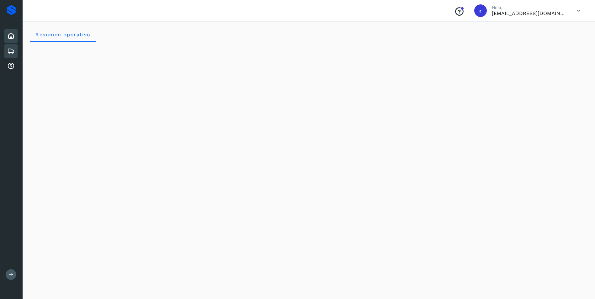
click at [10, 50] on icon at bounding box center [11, 51] width 8 height 8
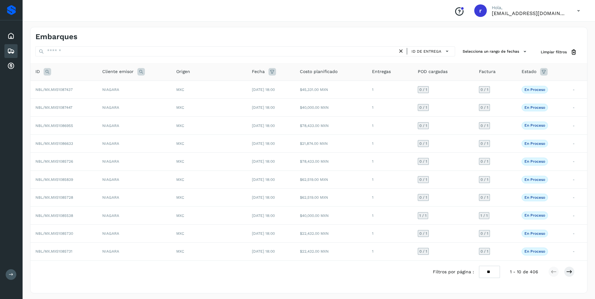
click at [115, 30] on div "Embarques" at bounding box center [308, 34] width 557 height 14
click at [161, 279] on div "Filtros por página : ** ** ** 1 - 10 de 406" at bounding box center [308, 272] width 557 height 22
click at [146, 58] on div "ID de entrega Selecciona un rango de fechas Selects date range for when the loa…" at bounding box center [308, 169] width 557 height 247
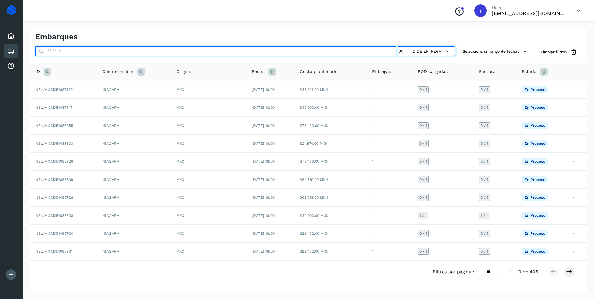
click at [148, 52] on input "text" at bounding box center [216, 51] width 362 height 10
